Goal: Task Accomplishment & Management: Use online tool/utility

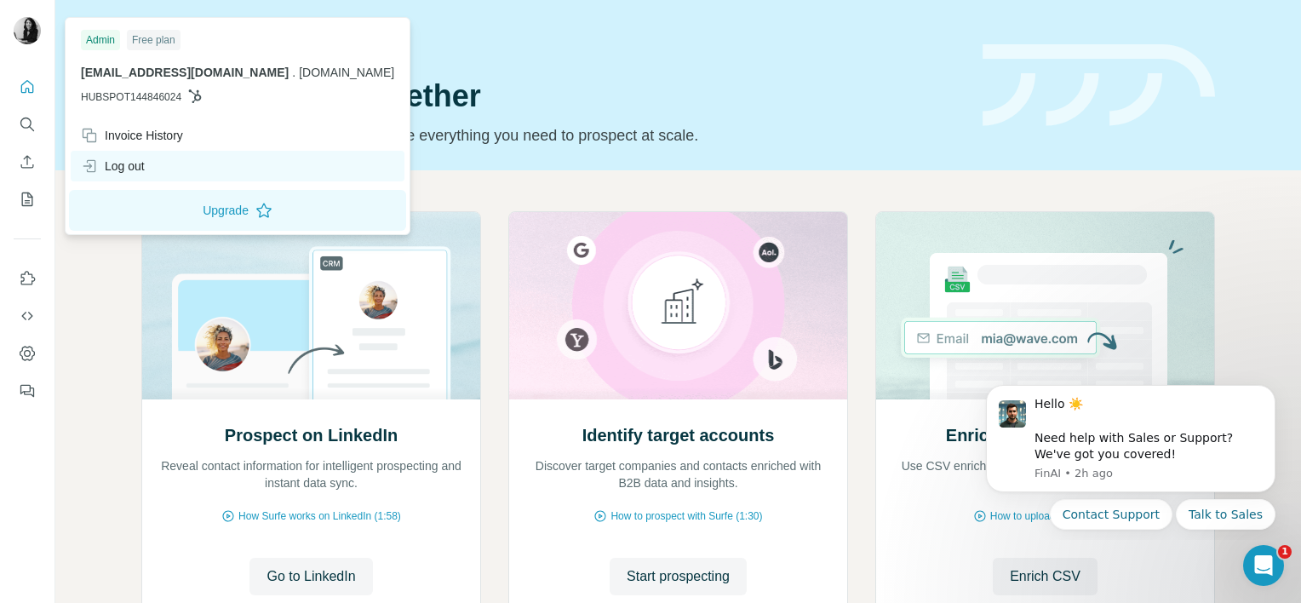
click at [153, 168] on div "Log out" at bounding box center [238, 166] width 334 height 31
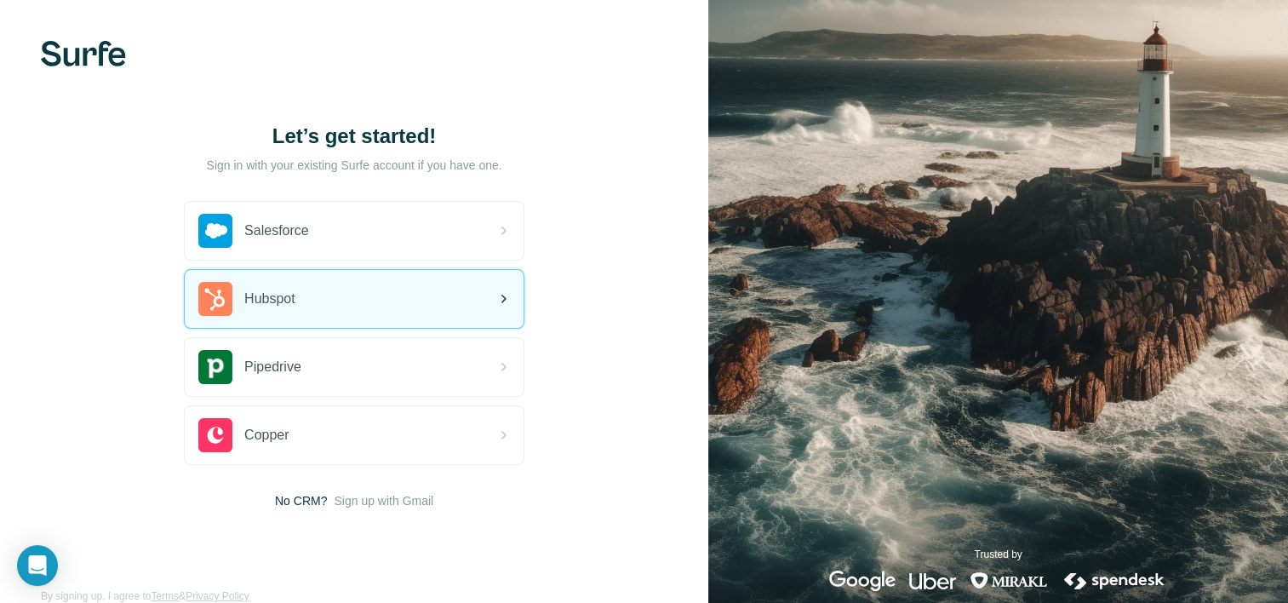
click at [295, 306] on span "Hubspot" at bounding box center [269, 299] width 51 height 20
